Goal: Information Seeking & Learning: Learn about a topic

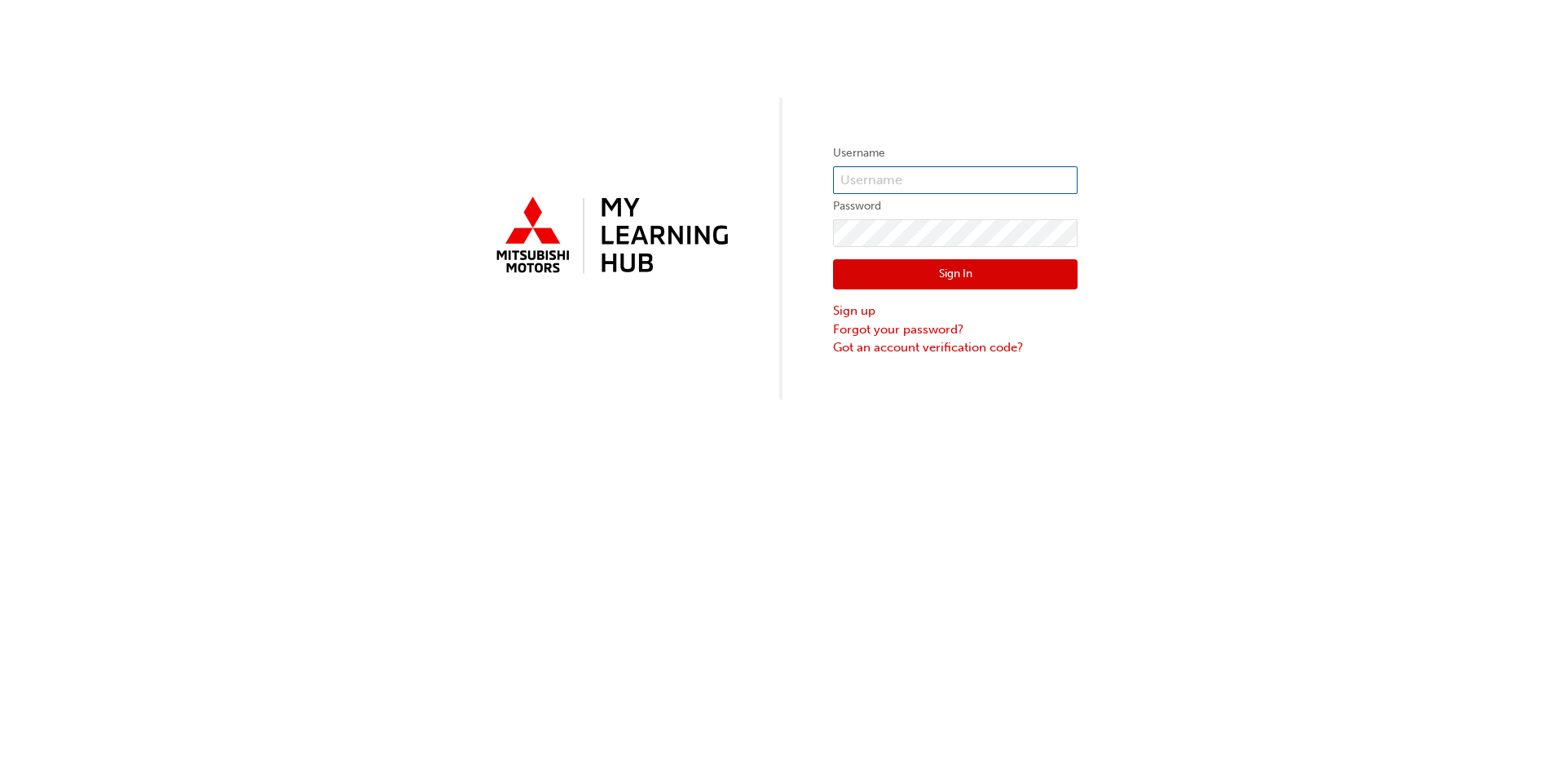
click at [882, 177] on input "text" at bounding box center [955, 180] width 245 height 28
type input "[EMAIL_ADDRESS][DOMAIN_NAME]"
click button "Sign In" at bounding box center [955, 274] width 245 height 31
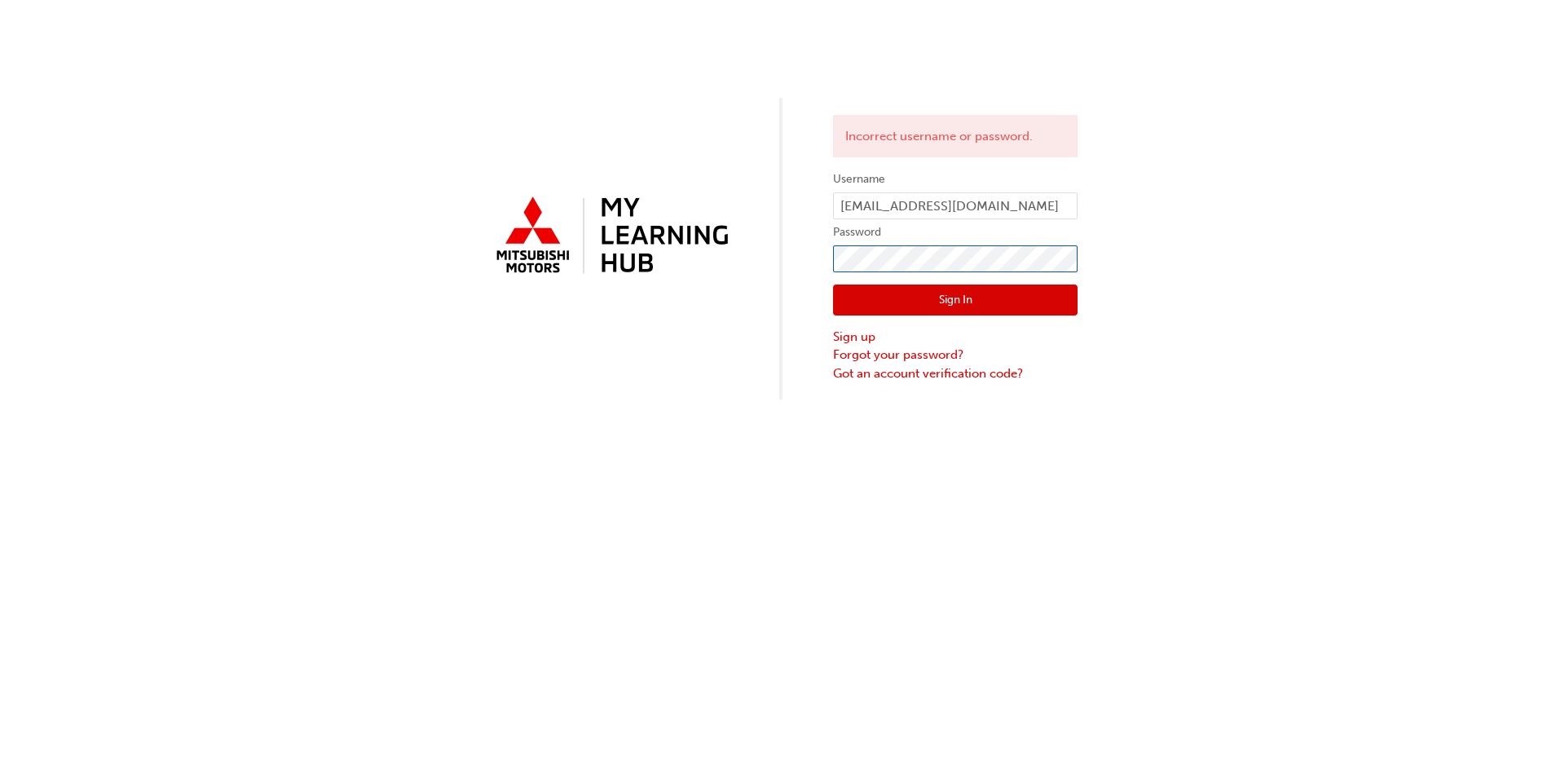
click at [819, 271] on div "Incorrect username or password. Username [EMAIL_ADDRESS][DOMAIN_NAME] Password …" at bounding box center [782, 199] width 1565 height 399
click button "Sign In" at bounding box center [955, 300] width 245 height 31
click at [780, 281] on div "Incorrect username or password. Username [EMAIL_ADDRESS][DOMAIN_NAME] Password …" at bounding box center [782, 199] width 1565 height 399
click button "Sign In" at bounding box center [955, 300] width 245 height 31
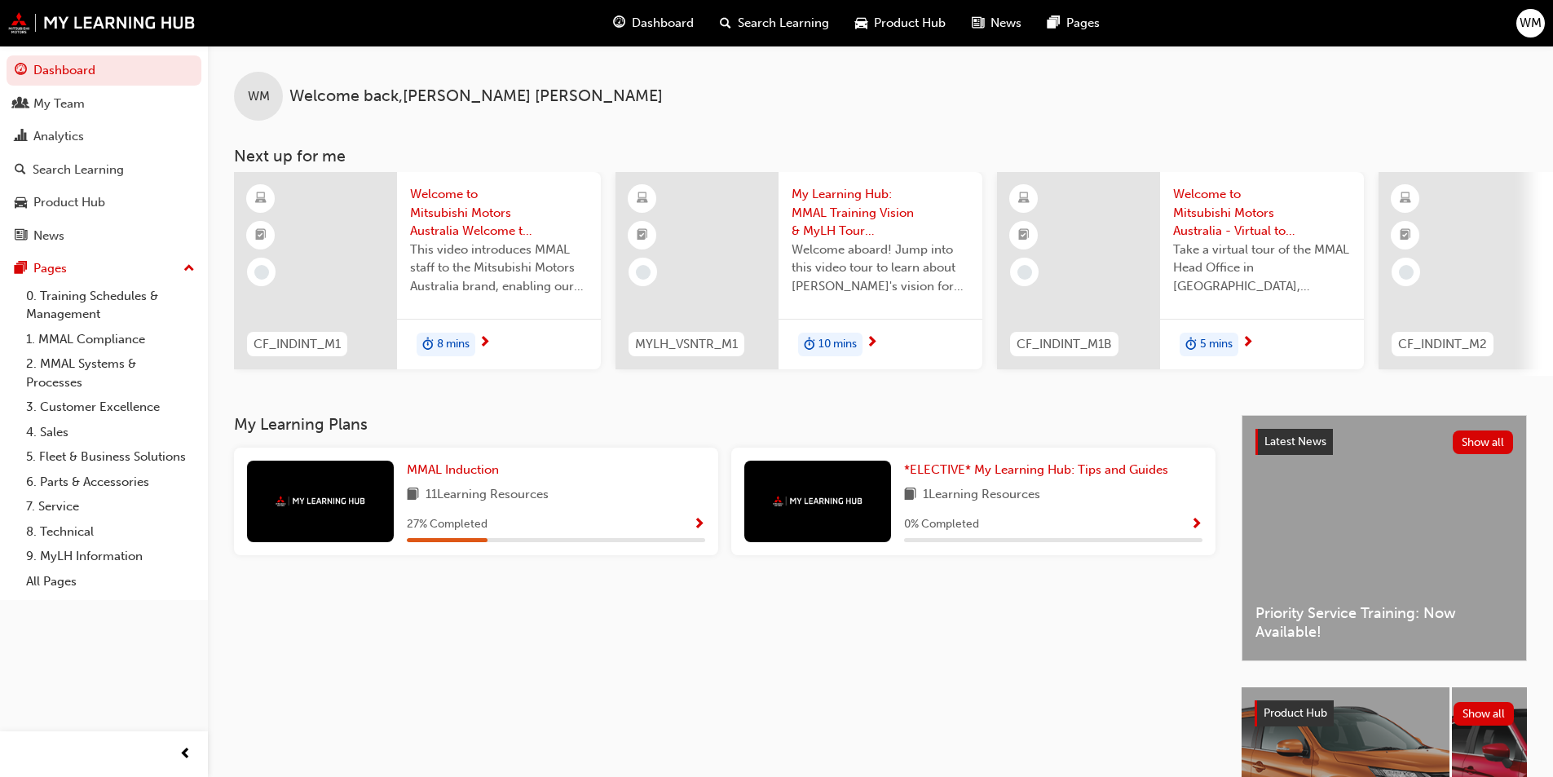
click at [750, 14] on span "Search Learning" at bounding box center [783, 23] width 91 height 19
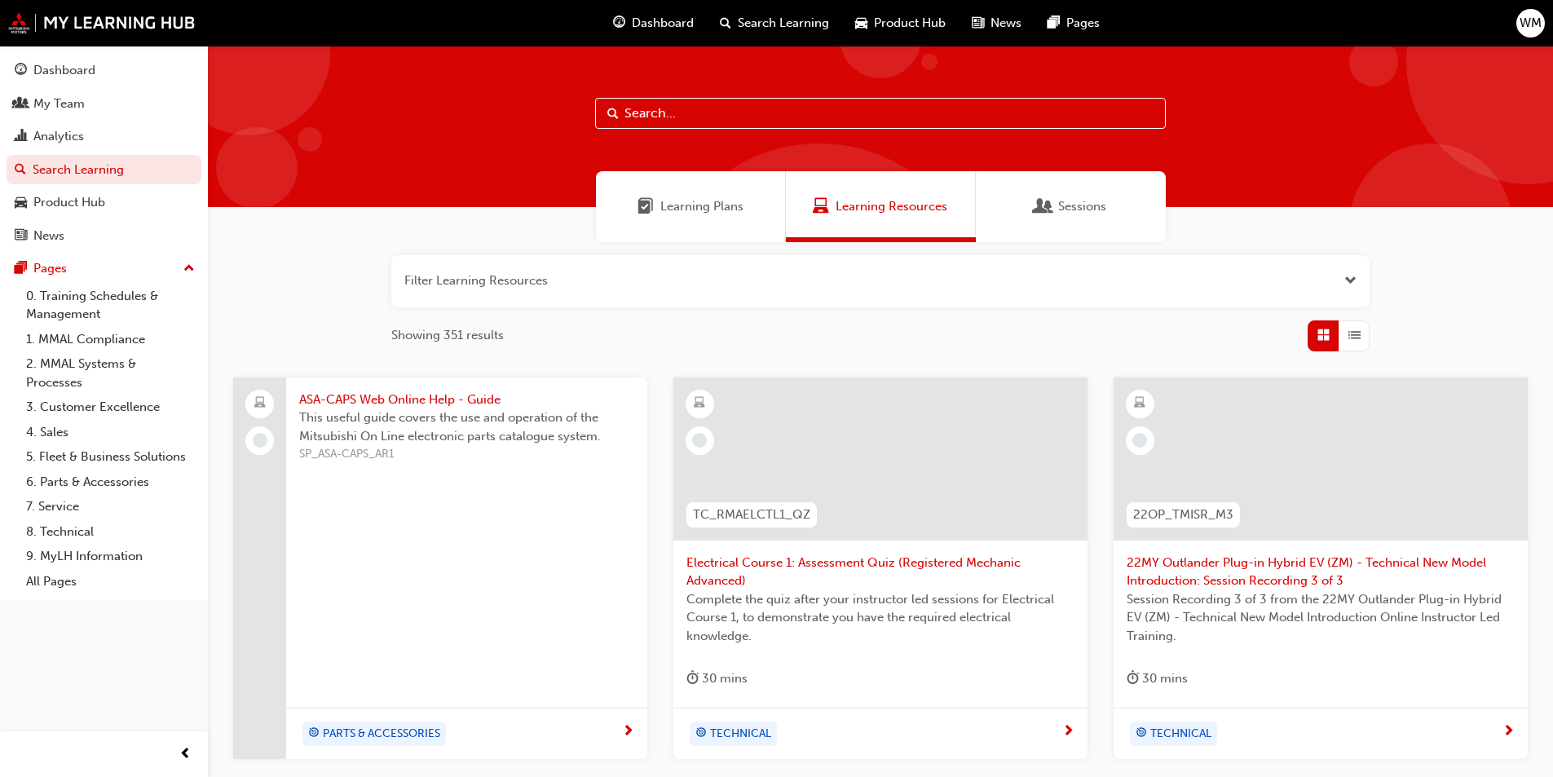
click at [791, 117] on input "text" at bounding box center [880, 113] width 571 height 31
type input "dpf"
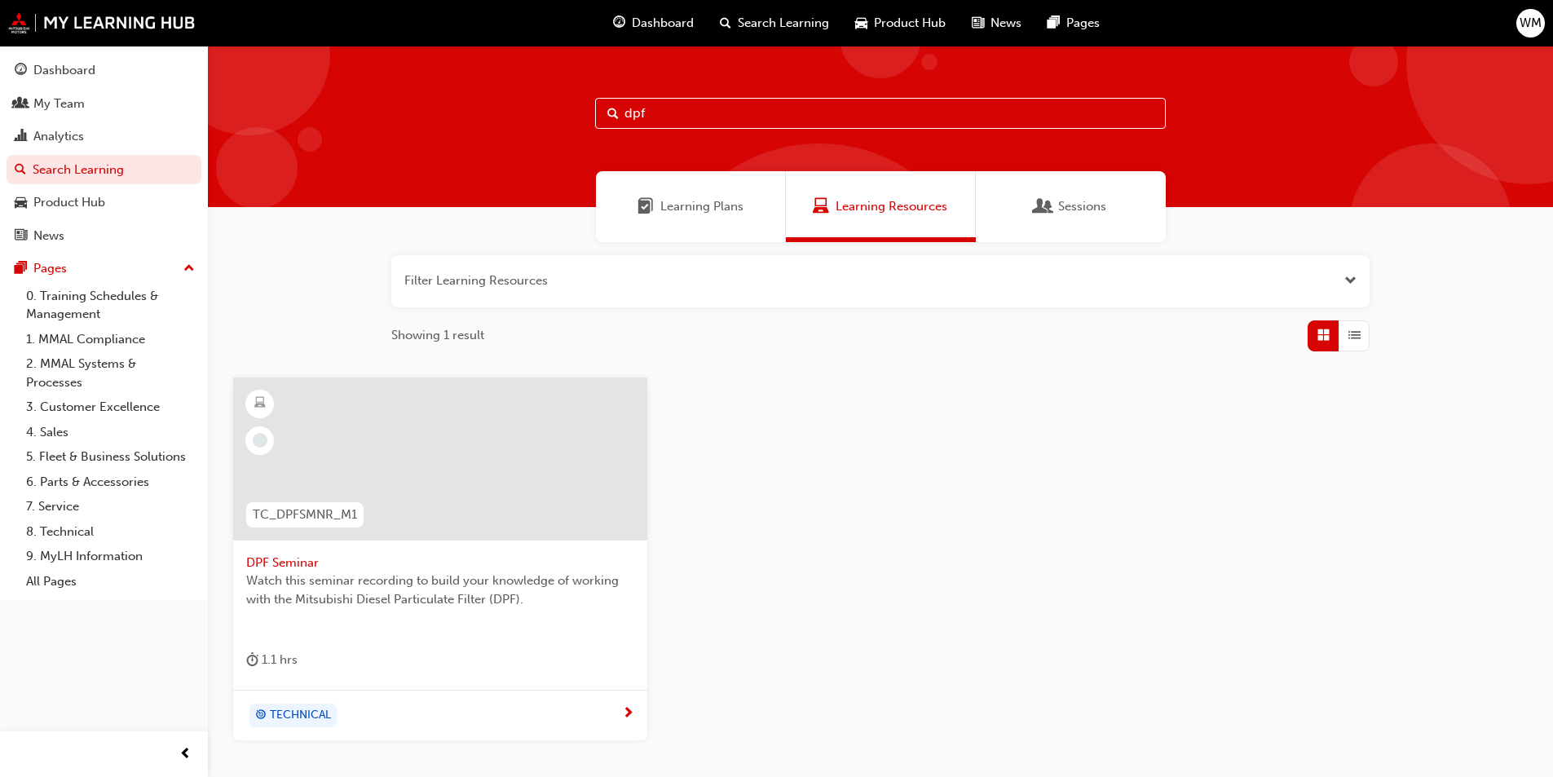
click at [504, 497] on div at bounding box center [440, 458] width 414 height 163
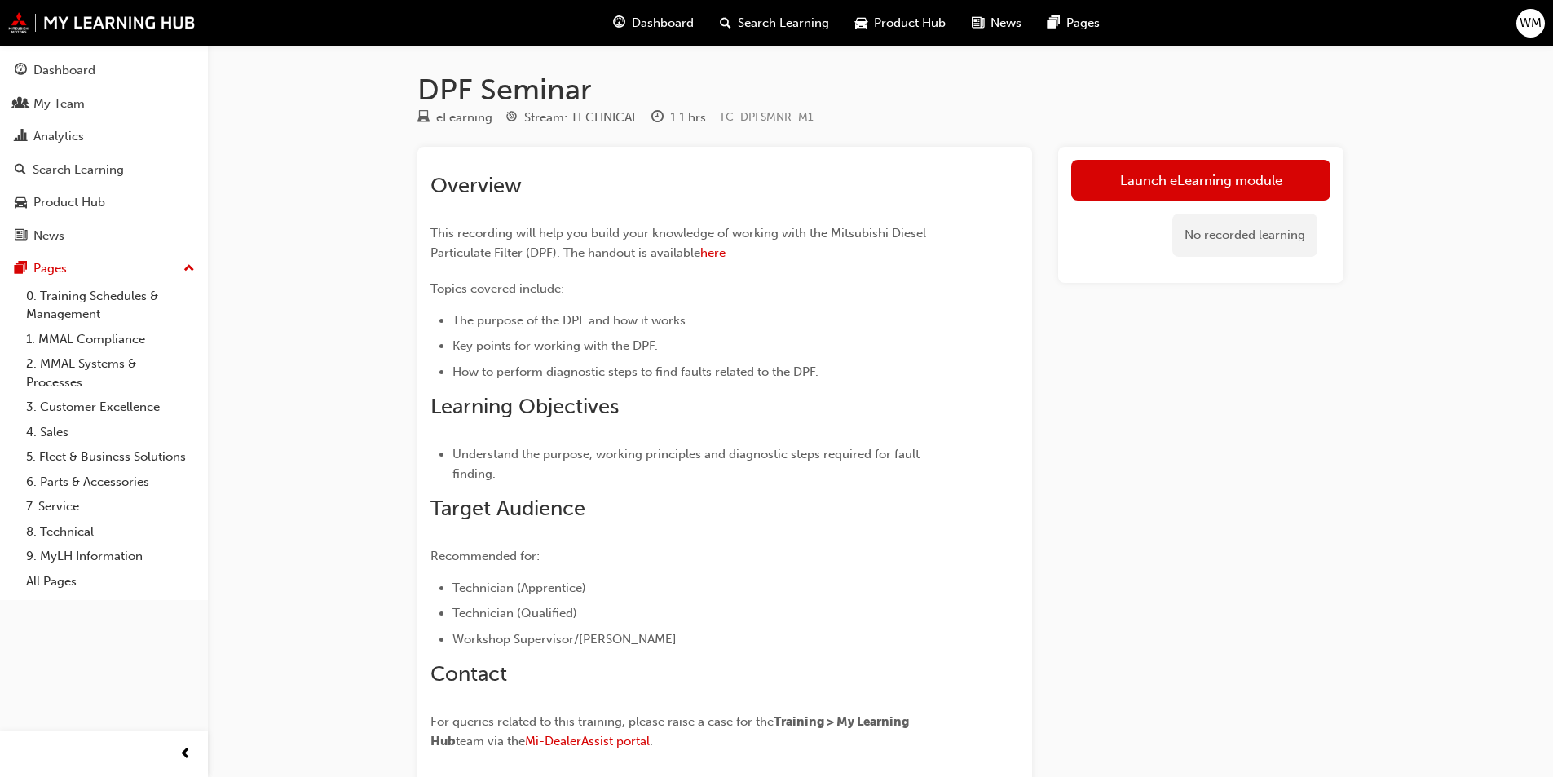
click at [708, 254] on span "here" at bounding box center [712, 252] width 25 height 15
